Goal: Find contact information: Find contact information

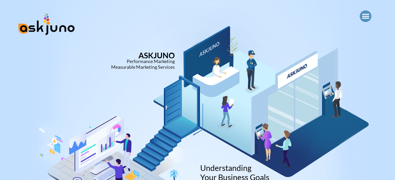
click at [364, 15] on icon "Menu Toggle" at bounding box center [365, 16] width 8 height 8
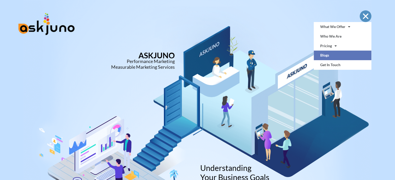
click at [323, 55] on link "Blogs" at bounding box center [342, 56] width 58 height 10
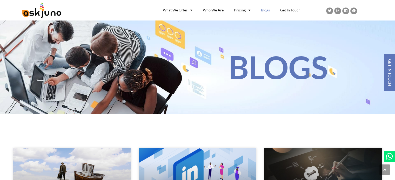
scroll to position [351, 0]
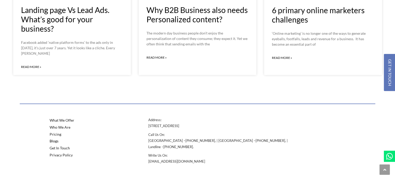
click at [181, 121] on p "Address : [STREET_ADDRESS]" at bounding box center [222, 123] width 148 height 12
copy p "[STREET_ADDRESS]"
